Goal: Task Accomplishment & Management: Use online tool/utility

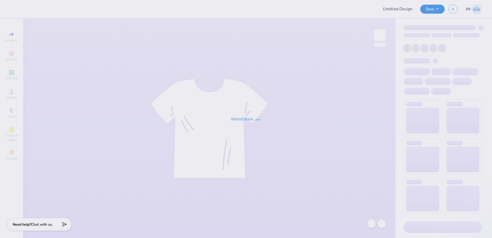
type input "Dress For success"
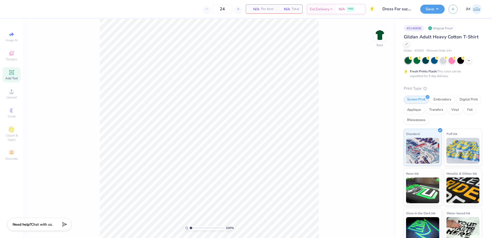
click at [9, 76] on span "Add Text" at bounding box center [11, 78] width 12 height 4
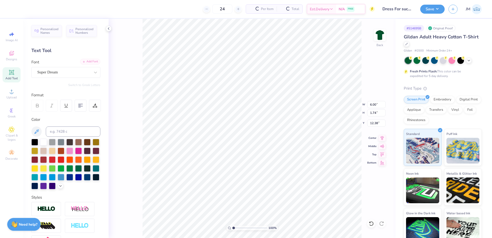
click at [82, 61] on icon at bounding box center [83, 61] width 3 height 3
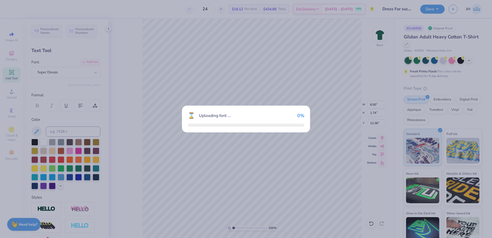
type input "15.02"
type input "3.10"
type input "11.70"
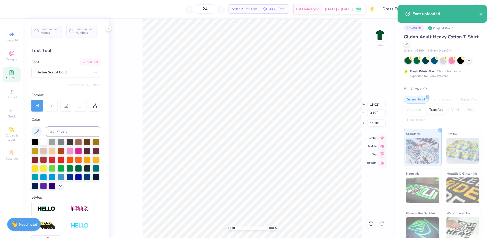
scroll to position [4, 1]
type textarea "Women's"
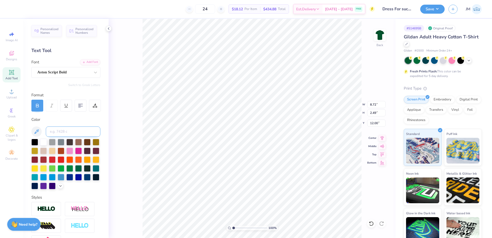
click at [62, 128] on input at bounding box center [73, 131] width 55 height 10
type input "123"
type input "11.04"
click at [89, 64] on div "Add Font" at bounding box center [90, 62] width 20 height 6
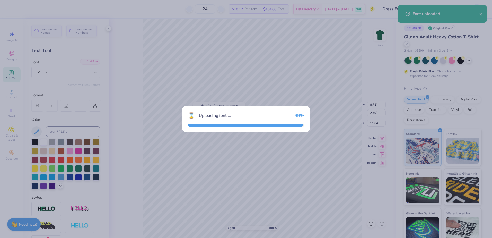
type input "6.33"
type input "1.18"
type input "11.70"
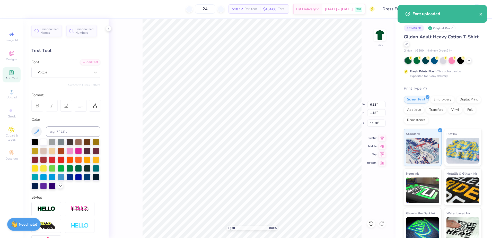
scroll to position [4, 1]
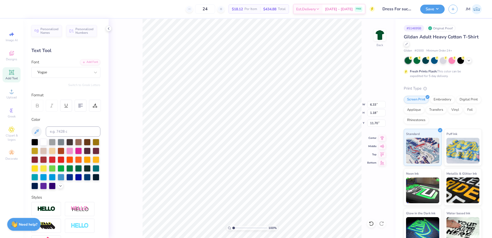
type textarea "WELLNESS INITIATIVE"
type input "8.72"
type input "2.49"
type input "8.01"
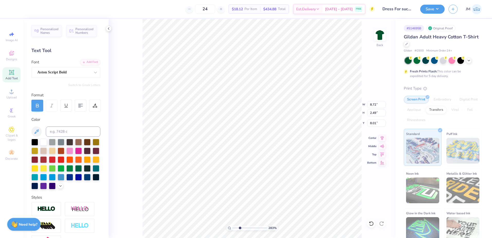
click at [240, 229] on input "range" at bounding box center [249, 227] width 35 height 5
drag, startPoint x: 240, startPoint y: 227, endPoint x: 234, endPoint y: 225, distance: 6.3
type input "1.11"
click at [234, 225] on input "range" at bounding box center [249, 227] width 35 height 5
type input "15.02"
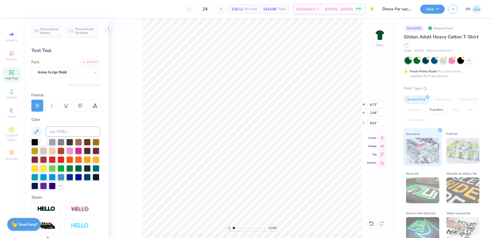
type input "1.12"
type input "11.73"
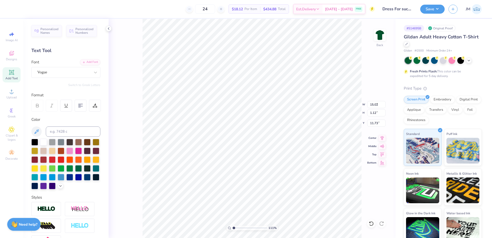
type input "7.78"
type input "0.58"
type input "12.27"
type input "8.72"
type input "2.49"
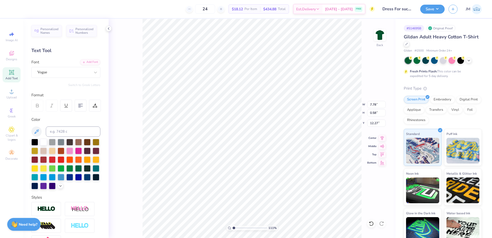
type input "8.01"
click at [375, 104] on input "8.72" at bounding box center [376, 104] width 19 height 7
type input "7.78"
type input "0.58"
type input "12.27"
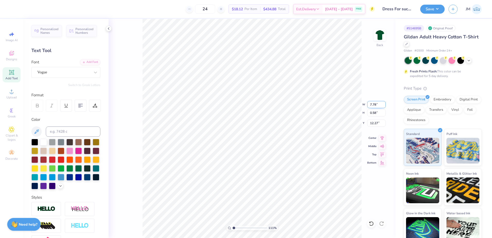
click at [372, 104] on input "7.78" at bounding box center [376, 104] width 19 height 7
paste input "8.72"
type input "8.72"
type input "0.65"
type input "11.09"
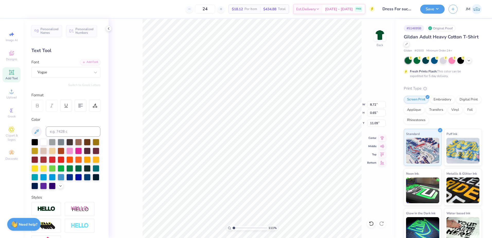
type input "2.49"
type input "8.01"
click at [383, 137] on icon at bounding box center [381, 137] width 7 height 6
type input "0.65"
type input "11.09"
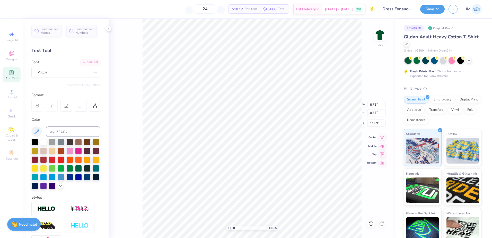
click at [383, 139] on icon at bounding box center [381, 137] width 7 height 6
type input "10.68"
type input "3.47"
type input "1.32"
type input "10.01"
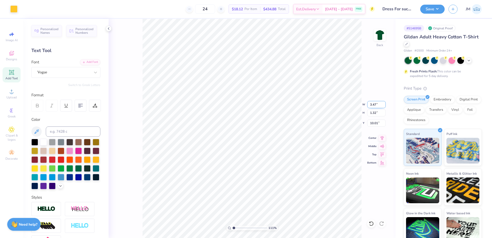
click at [374, 103] on input "3.47" at bounding box center [376, 104] width 19 height 7
type input "3.50"
type input "1.33"
click at [374, 124] on input "10.01" at bounding box center [376, 122] width 19 height 7
click at [376, 111] on input "1.33" at bounding box center [376, 112] width 19 height 7
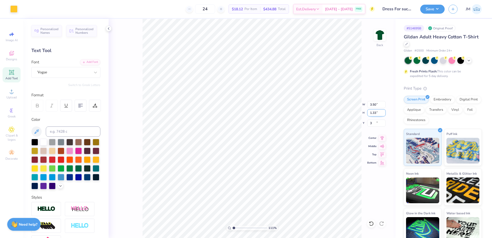
type input "3.00"
click at [379, 38] on img at bounding box center [379, 35] width 21 height 21
click at [14, 93] on icon at bounding box center [11, 91] width 6 height 6
click at [10, 94] on icon at bounding box center [11, 91] width 6 height 6
type input "7.86"
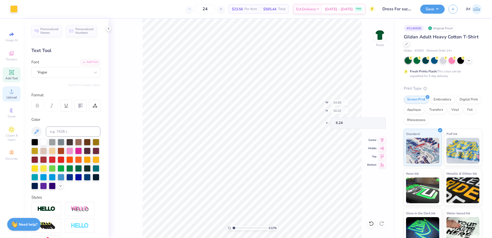
type input "8.60"
type input "13.66"
type input "6.99"
click at [13, 76] on div "Add Text" at bounding box center [12, 74] width 18 height 15
type input "16.63"
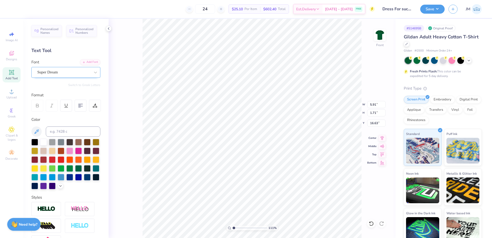
click at [55, 73] on div "Super Dream" at bounding box center [64, 72] width 54 height 8
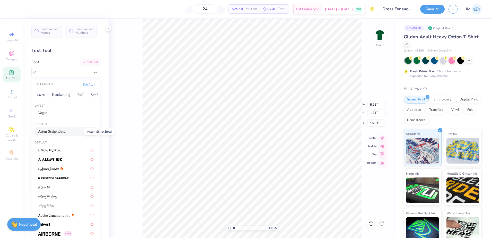
click at [55, 132] on span "Aston Script Bold" at bounding box center [52, 131] width 28 height 5
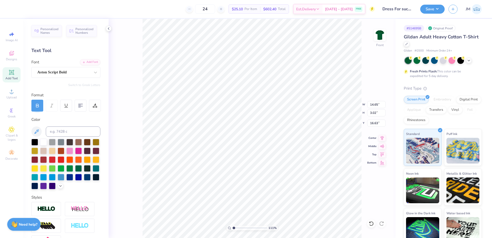
type input "14.65"
type input "3.02"
type input "15.97"
type textarea "Fashion Show"
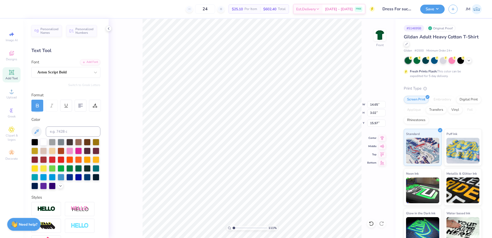
scroll to position [4, 2]
type input "7.86"
type input "8.60"
type input "6.99"
type input "13.76"
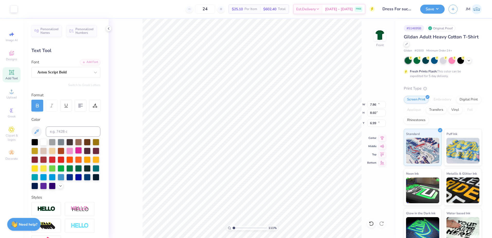
type input "2.40"
type input "16.28"
click at [66, 133] on input at bounding box center [73, 131] width 55 height 10
type input "123"
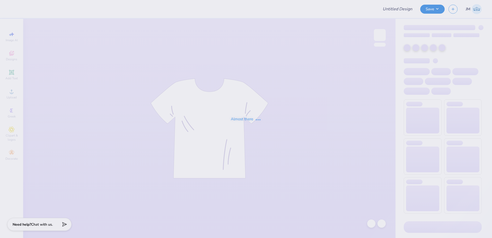
type input "Dress For success"
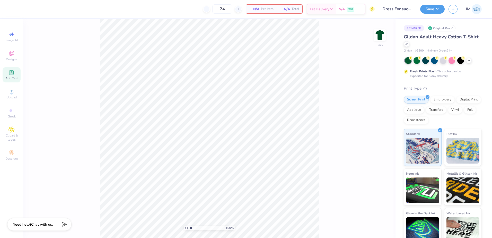
click at [14, 74] on icon at bounding box center [11, 72] width 6 height 6
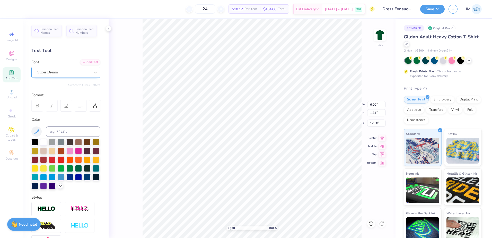
click at [44, 74] on div "Super Dream" at bounding box center [64, 72] width 54 height 8
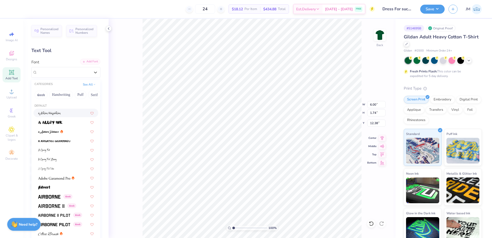
click at [88, 62] on div "Add Font" at bounding box center [90, 62] width 20 height 6
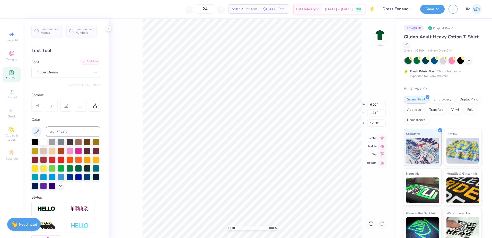
type input "15.02"
type input "3.10"
type input "11.70"
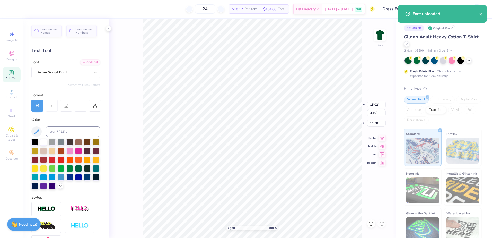
type textarea "Women's"
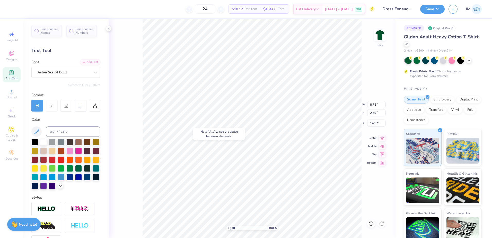
type input "14.92"
click at [94, 64] on div "Add Font" at bounding box center [90, 62] width 20 height 6
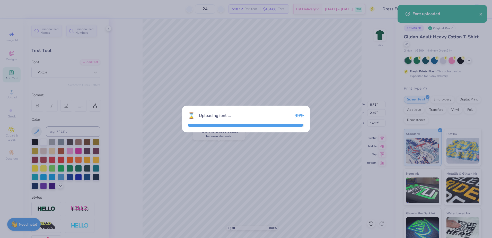
type input "6.33"
type input "1.18"
type input "15.58"
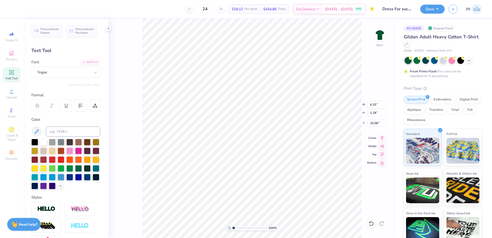
type textarea "WELLNESS INITIATIVE"
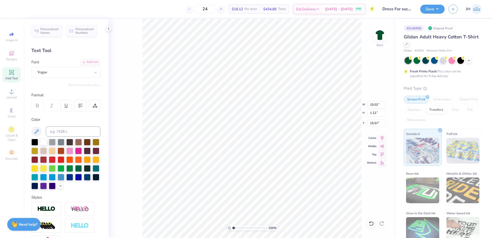
type input "8.72"
type input "2.49"
type input "12.00"
click at [375, 102] on input "8.72" at bounding box center [376, 104] width 19 height 7
type input "3.50"
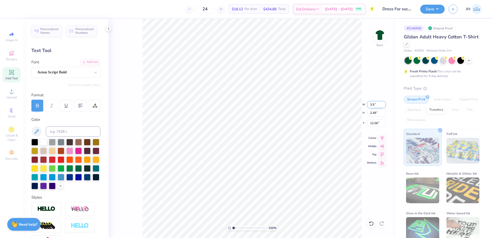
type input "1.00"
type input "12.75"
type input "15.02"
type input "1.12"
type input "15.57"
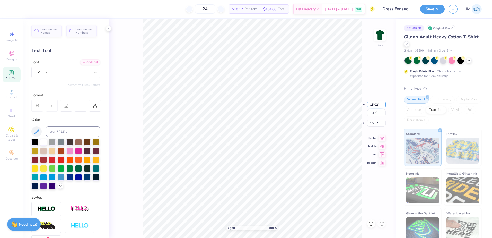
click at [379, 102] on input "15.02" at bounding box center [376, 104] width 19 height 7
type input "3.50"
type input "0.26"
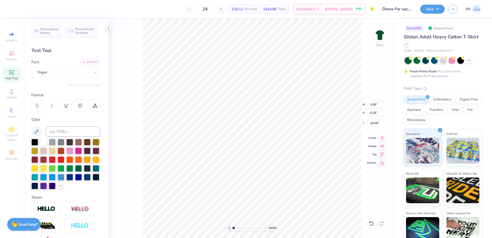
type input "14.12"
type input "1.00"
type input "12.75"
click at [379, 136] on icon at bounding box center [381, 137] width 7 height 6
click at [384, 138] on icon at bounding box center [381, 137] width 7 height 6
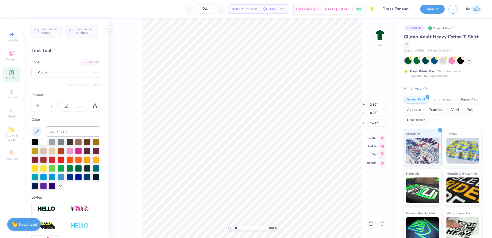
type input "1.71"
click at [236, 227] on input "range" at bounding box center [249, 227] width 35 height 5
type input "13.75"
drag, startPoint x: 237, startPoint y: 226, endPoint x: 241, endPoint y: 227, distance: 4.6
click at [239, 227] on input "range" at bounding box center [249, 227] width 35 height 5
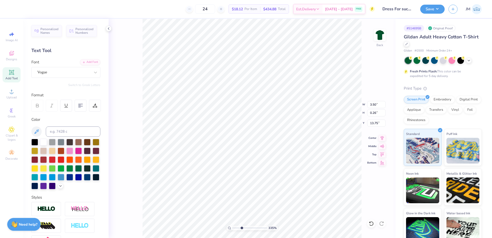
type input "3.35"
click at [242, 226] on input "range" at bounding box center [249, 227] width 35 height 5
type input "13.81"
click at [286, 181] on li "Group" at bounding box center [287, 181] width 40 height 10
click at [68, 133] on input at bounding box center [73, 131] width 55 height 10
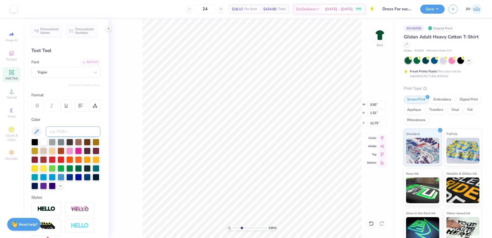
click at [63, 129] on input at bounding box center [73, 131] width 55 height 10
type input "123"
click at [69, 131] on input at bounding box center [73, 131] width 55 height 10
type input "123"
click at [270, 180] on li "Group" at bounding box center [270, 181] width 40 height 10
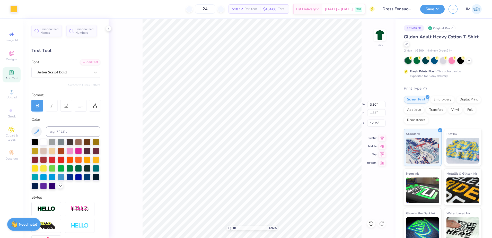
drag, startPoint x: 241, startPoint y: 226, endPoint x: 236, endPoint y: 226, distance: 4.9
type input "1.26"
click at [234, 227] on input "range" at bounding box center [249, 227] width 35 height 5
click at [379, 122] on input "12.75" at bounding box center [376, 122] width 19 height 7
click at [376, 113] on input "1.32" at bounding box center [376, 112] width 19 height 7
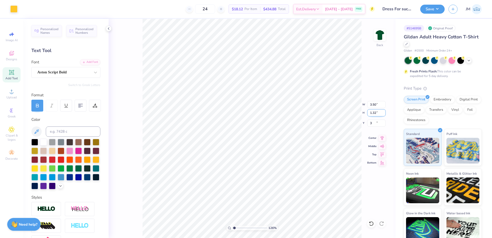
type input "3.00"
click at [382, 36] on img at bounding box center [379, 35] width 21 height 21
click at [14, 92] on icon at bounding box center [11, 91] width 6 height 6
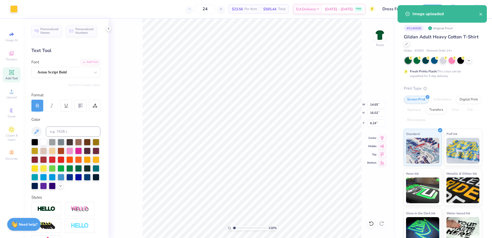
type input "7.39"
type input "8.09"
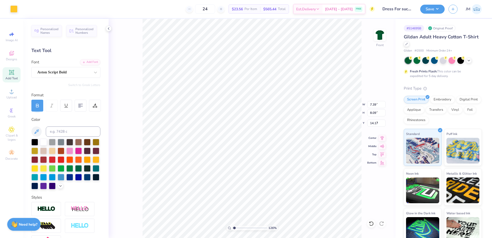
type input "8.09"
click at [379, 32] on img at bounding box center [379, 35] width 21 height 21
click at [382, 36] on img at bounding box center [379, 35] width 21 height 21
type input "5.99"
click at [261, 186] on li "Ungroup" at bounding box center [266, 186] width 40 height 10
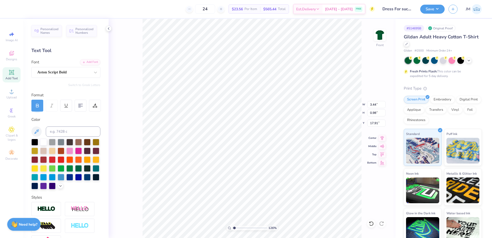
type input "17.91"
type input "0.26"
type input "7.03"
type input "6.86"
type input "0.51"
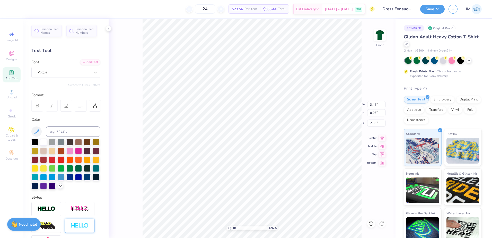
type input "6.77"
type textarea "DRESS FOR SUCCESS"
type input "3.44"
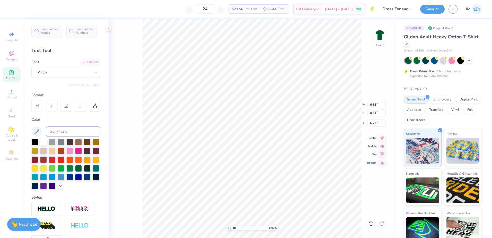
type input "0.98"
type input "17.91"
type textarea "Fashion Show"
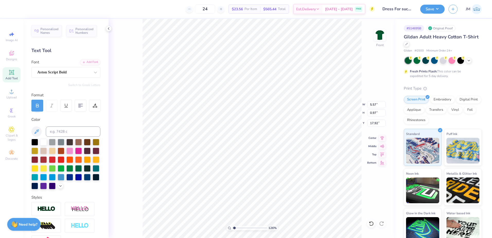
type input "6.41"
type input "0.51"
type input "16.84"
type input "5.57"
type input "0.97"
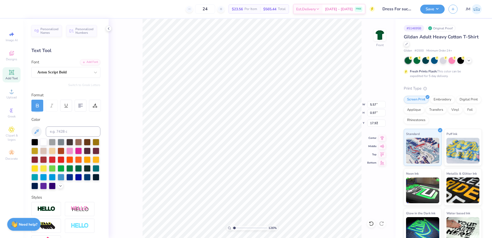
type input "6.86"
type input "9.02"
type input "1.57"
type input "6.52"
type input "10.06"
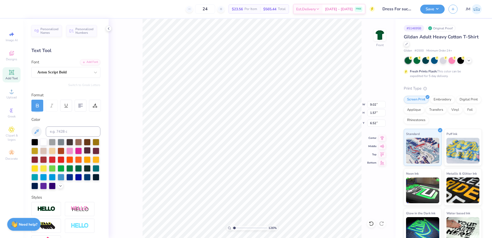
type input "1.76"
type input "6.33"
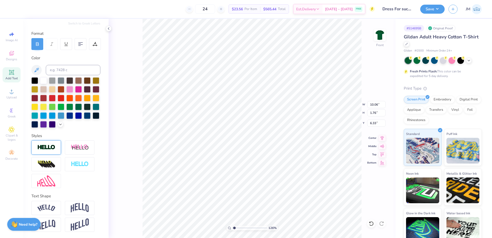
scroll to position [70, 0]
click at [50, 210] on img at bounding box center [46, 207] width 18 height 7
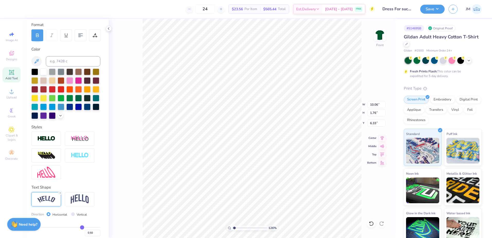
type input "11.27"
type input "2.68"
type input "5.87"
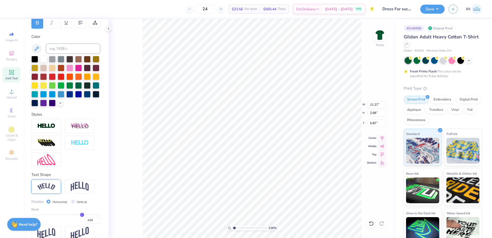
scroll to position [100, 0]
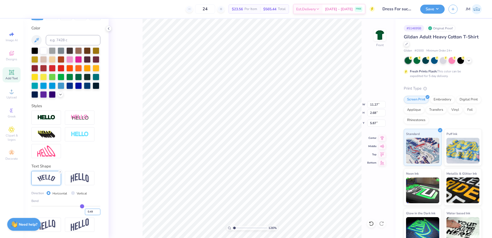
click at [94, 213] on input "0.49" at bounding box center [92, 211] width 15 height 6
click at [94, 213] on input "0.48" at bounding box center [92, 211] width 15 height 6
click at [94, 213] on input "0.47" at bounding box center [92, 211] width 15 height 6
click at [94, 213] on input "0.46" at bounding box center [92, 211] width 15 height 6
click at [94, 213] on input "0.45" at bounding box center [92, 211] width 15 height 6
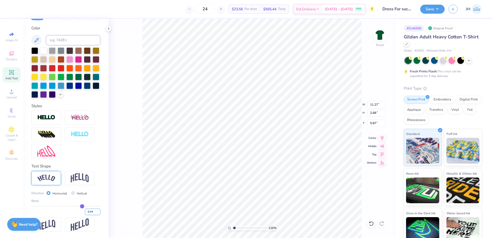
click at [94, 213] on input "0.44" at bounding box center [92, 211] width 15 height 6
click at [94, 213] on input "0.43" at bounding box center [92, 211] width 15 height 6
click at [94, 213] on input "0.42" at bounding box center [92, 211] width 15 height 6
click at [94, 213] on input "0.41" at bounding box center [92, 211] width 15 height 6
click at [94, 214] on input "0.41" at bounding box center [92, 211] width 15 height 6
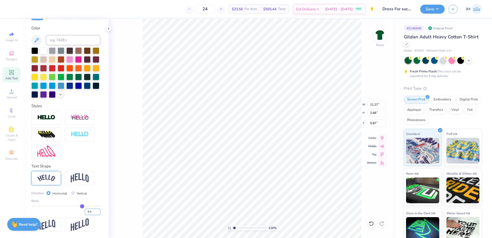
type input "0.4"
click at [94, 212] on input "0.4" at bounding box center [92, 211] width 15 height 6
type input "0.4"
type input "0.40"
type input "11.02"
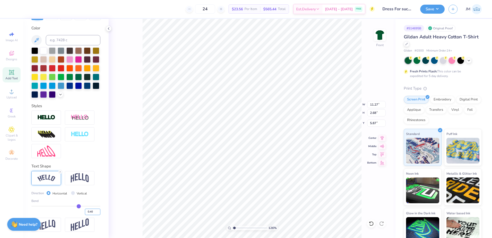
type input "2.23"
type input "6.10"
type input "6.07"
type input "7.39"
type input "8.09"
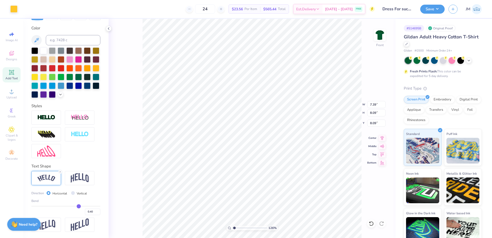
type input "7.67"
type input "6.41"
type input "0.51"
type input "16.84"
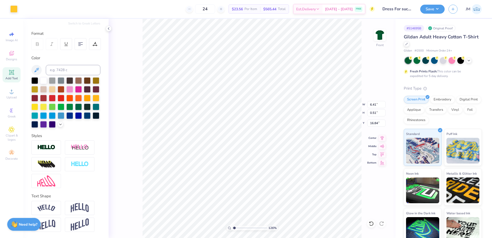
scroll to position [70, 0]
click at [50, 204] on img at bounding box center [46, 207] width 18 height 7
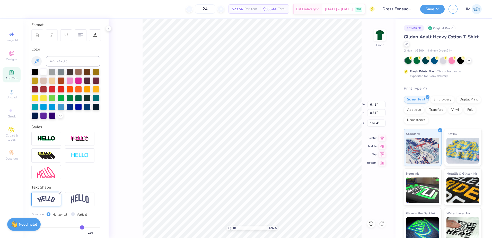
type input "7.09"
type input "1.43"
type input "16.38"
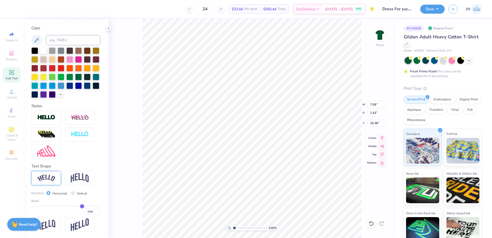
scroll to position [100, 0]
type input "0.49"
type input "0.48"
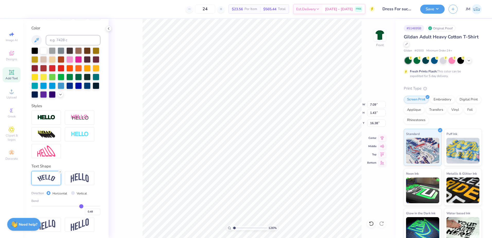
type input "0.47"
type input "0.46"
type input "0.45"
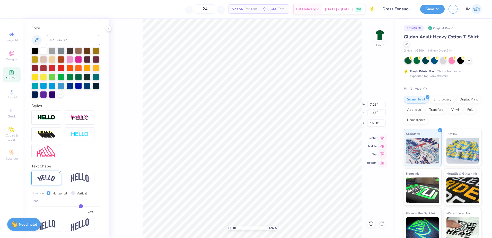
type input "0.45"
type input "0.44"
type input "0.43"
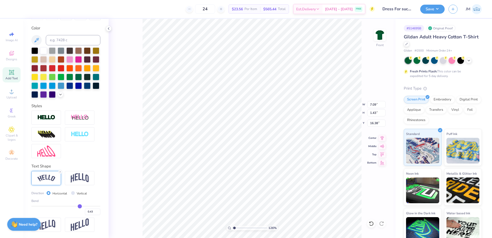
type input "0.41"
type input "0.4"
type input "0.40"
type input "0.39"
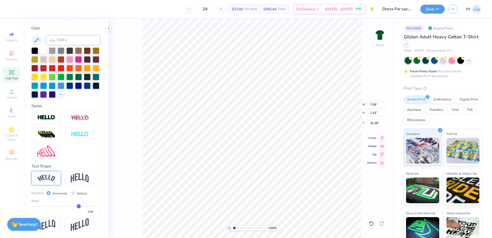
type input "0.39"
type input "0.38"
type input "0.37"
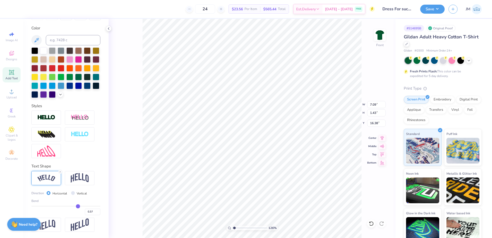
type input "0.35"
type input "0.34"
type input "0.33"
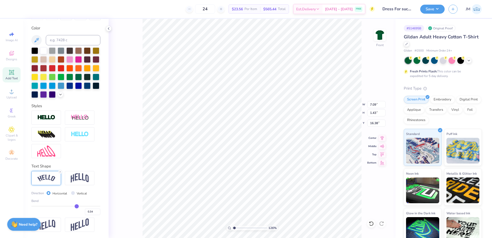
type input "0.33"
type input "0.32"
type input "0.31"
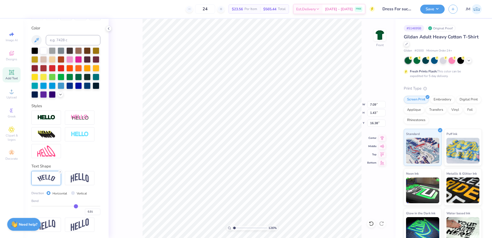
type input "0.29"
type input "0.28"
type input "0.27"
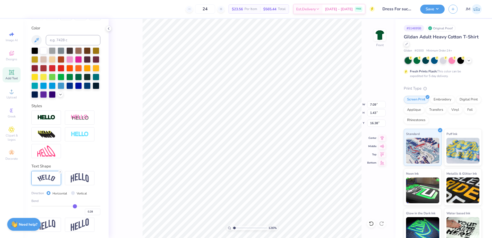
type input "0.27"
type input "0.26"
type input "0.23"
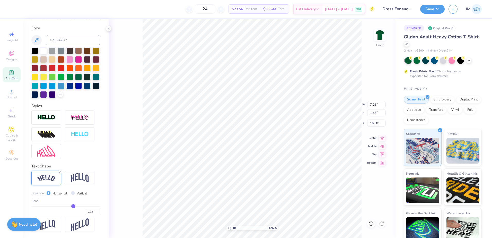
type input "0.22"
type input "0.2"
type input "0.20"
type input "0.17"
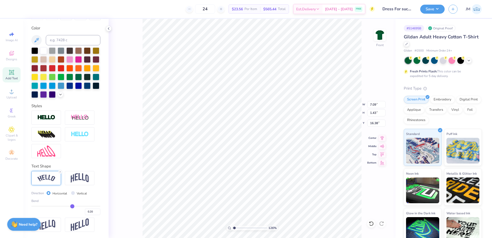
type input "0.17"
type input "0.15"
type input "0.11"
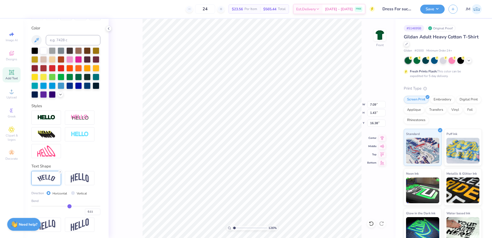
type input "0.08"
type input "0.05"
type input "0.03"
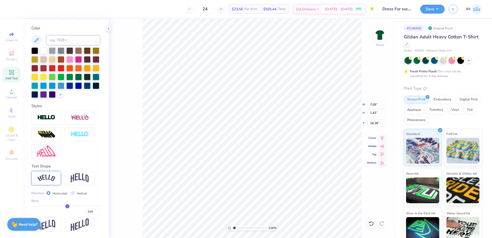
type input "0.03"
type input "0.01"
type input "0"
type input "0.00"
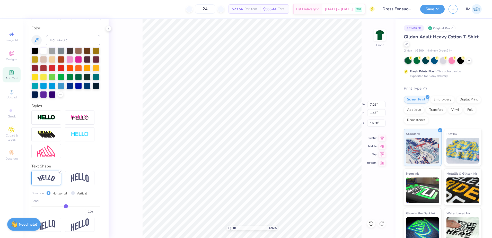
drag, startPoint x: 78, startPoint y: 205, endPoint x: 64, endPoint y: 206, distance: 14.7
type input "0"
click at [64, 206] on input "range" at bounding box center [65, 206] width 69 height 1
type input "6.41"
type input "0.51"
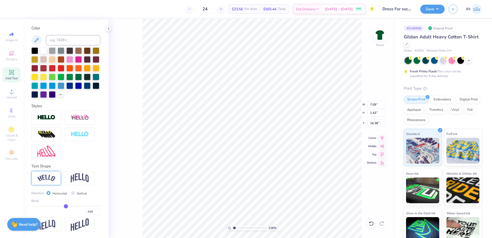
type input "16.84"
type input "0.16"
drag, startPoint x: 64, startPoint y: 206, endPoint x: 69, endPoint y: 206, distance: 4.9
type input "0.16"
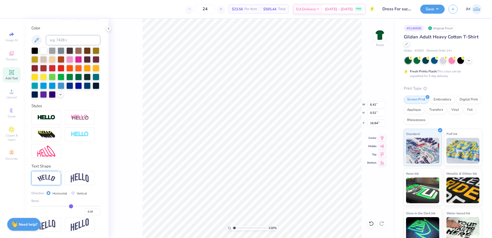
click at [69, 206] on input "range" at bounding box center [65, 206] width 69 height 1
type input "6.64"
type input "0.60"
type input "16.80"
type input "0.26"
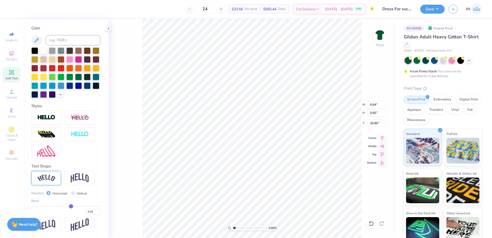
type input "0.26"
click at [72, 206] on input "range" at bounding box center [65, 206] width 69 height 1
type input "6.78"
type input "0.76"
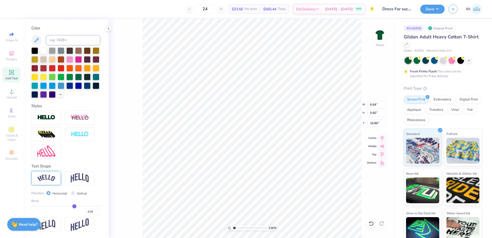
type input "16.72"
type input "0.37"
click at [75, 206] on input "range" at bounding box center [65, 206] width 69 height 1
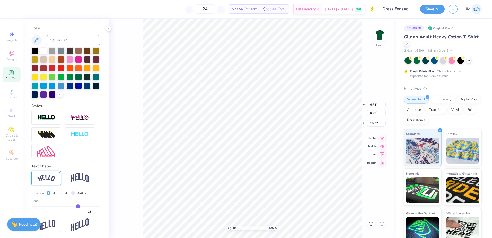
type input "6.93"
type input "1.02"
type input "16.59"
type input "5.20"
type input "0.3"
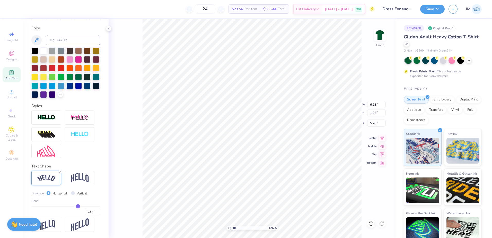
type input "0.30"
type input "0.29"
type input "0.28"
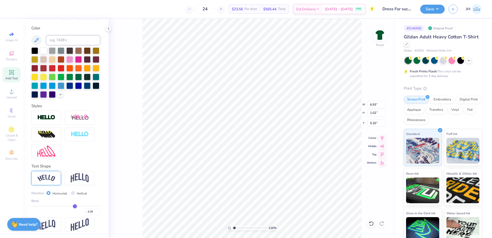
type input "0.27"
type input "0.26"
type input "0.27"
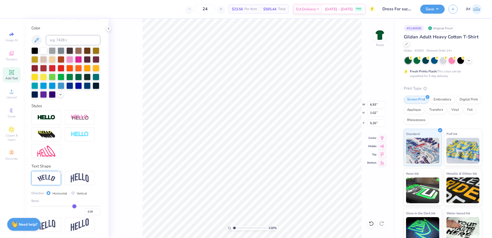
type input "0.27"
type input "0.28"
type input "0.29"
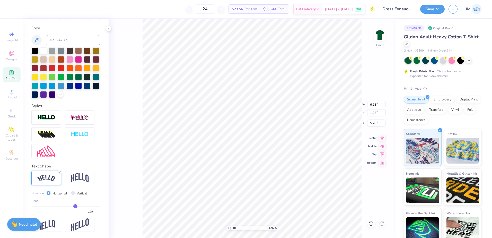
type input "0.3"
type input "0.30"
type input "0.31"
type input "0.32"
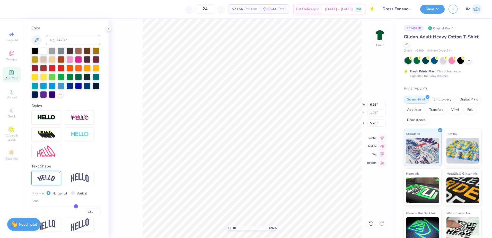
type input "0.32"
click at [74, 206] on input "range" at bounding box center [65, 206] width 69 height 1
type input "6.87"
type input "0.89"
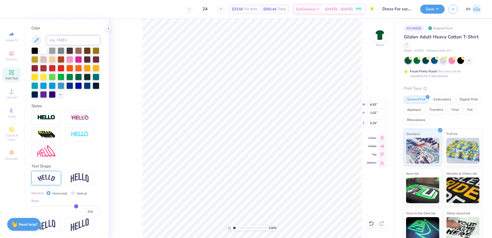
type input "5.27"
type input "0.31"
type input "0.3"
type input "0.30"
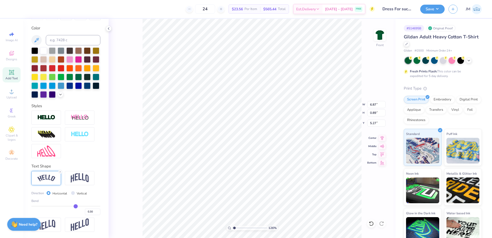
type input "0.3"
click at [73, 206] on input "range" at bounding box center [65, 206] width 69 height 1
type input "6.84"
type input "0.84"
type input "5.29"
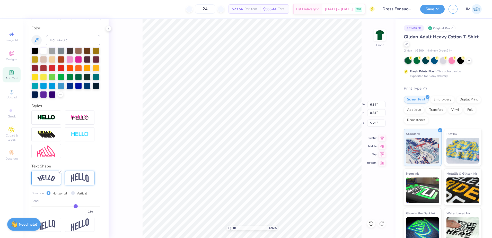
click at [80, 179] on img at bounding box center [80, 178] width 18 height 10
click at [71, 206] on input "range" at bounding box center [65, 206] width 69 height 1
click at [68, 206] on input "range" at bounding box center [65, 206] width 69 height 1
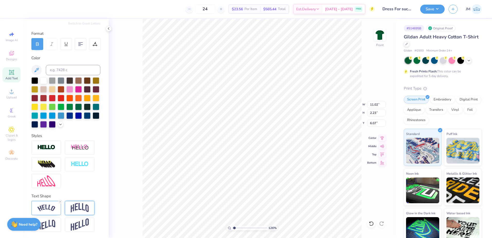
click at [75, 205] on img at bounding box center [80, 208] width 18 height 10
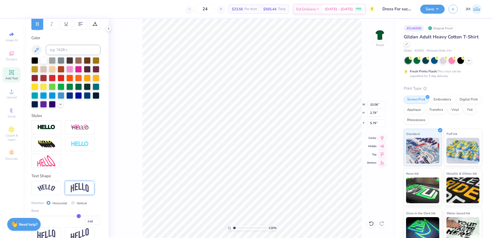
scroll to position [100, 0]
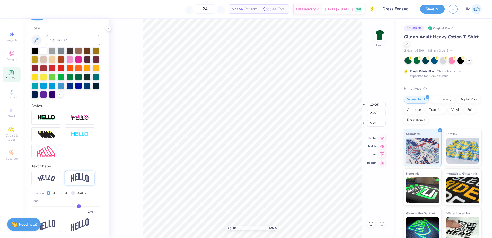
drag, startPoint x: 73, startPoint y: 203, endPoint x: 75, endPoint y: 207, distance: 3.8
click at [71, 203] on div "Bend 0.40" at bounding box center [65, 206] width 69 height 16
click at [73, 206] on input "range" at bounding box center [65, 206] width 69 height 1
click at [69, 206] on input "range" at bounding box center [65, 206] width 69 height 1
click at [95, 211] on input "0.17" at bounding box center [92, 211] width 15 height 6
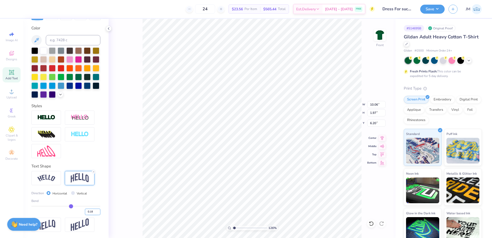
click at [95, 210] on input "0.18" at bounding box center [92, 211] width 15 height 6
click at [95, 210] on input "0.19" at bounding box center [92, 211] width 15 height 6
click at [239, 227] on input "range" at bounding box center [249, 227] width 35 height 5
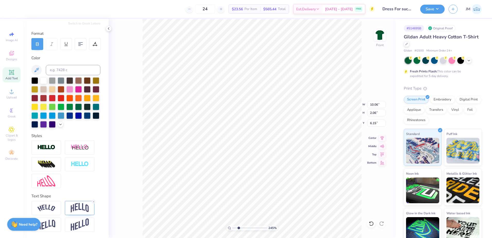
scroll to position [70, 0]
click at [83, 209] on img at bounding box center [80, 208] width 18 height 10
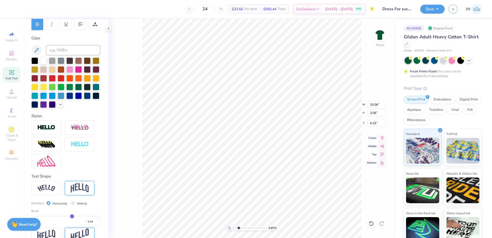
scroll to position [100, 0]
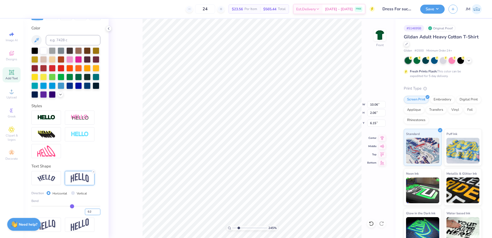
click at [95, 210] on input "0.2" at bounding box center [92, 211] width 15 height 6
click at [95, 210] on input "0.21" at bounding box center [92, 211] width 15 height 6
drag, startPoint x: 237, startPoint y: 227, endPoint x: 235, endPoint y: 225, distance: 3.0
click at [235, 227] on input "range" at bounding box center [249, 227] width 35 height 5
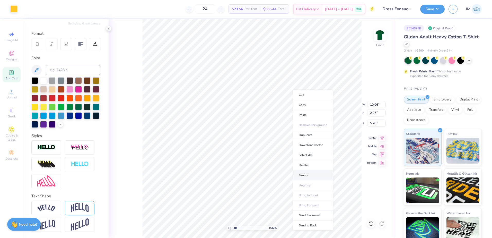
click at [307, 172] on li "Group" at bounding box center [313, 175] width 40 height 10
click at [383, 136] on icon at bounding box center [382, 137] width 3 height 4
click at [382, 138] on icon at bounding box center [381, 137] width 7 height 6
click at [258, 189] on li "Ungroup" at bounding box center [264, 191] width 40 height 10
click at [93, 201] on line at bounding box center [94, 202] width 2 height 2
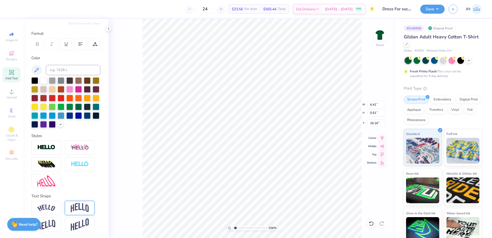
paste textarea "ALPHA SIGMA TAU"
click at [233, 226] on input "range" at bounding box center [249, 227] width 35 height 5
click at [272, 181] on li "Group" at bounding box center [281, 181] width 40 height 10
click at [374, 104] on input "10.06" at bounding box center [376, 104] width 19 height 7
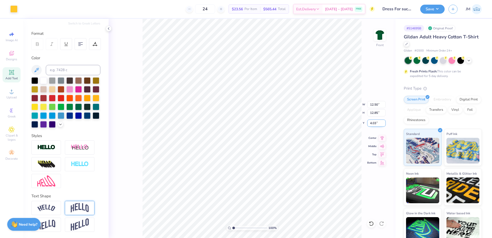
click at [374, 122] on input "4.03" at bounding box center [376, 122] width 19 height 7
click at [375, 115] on input "12.85" at bounding box center [376, 112] width 19 height 7
click at [385, 137] on icon at bounding box center [381, 137] width 7 height 6
click at [378, 36] on img at bounding box center [379, 35] width 21 height 21
click at [435, 8] on button "Save" at bounding box center [432, 8] width 24 height 9
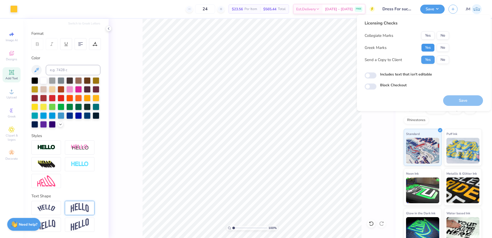
click at [429, 48] on button "Yes" at bounding box center [427, 47] width 13 height 8
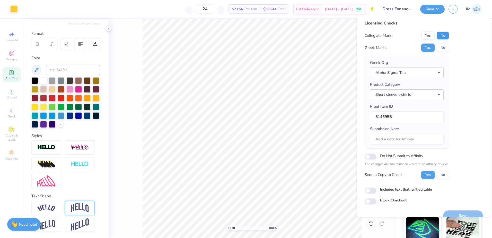
click at [443, 36] on button "No" at bounding box center [443, 35] width 12 height 8
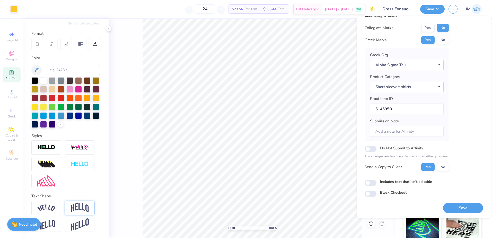
scroll to position [9, 0]
click at [466, 210] on button "Save" at bounding box center [463, 207] width 40 height 11
